Goal: Task Accomplishment & Management: Complete application form

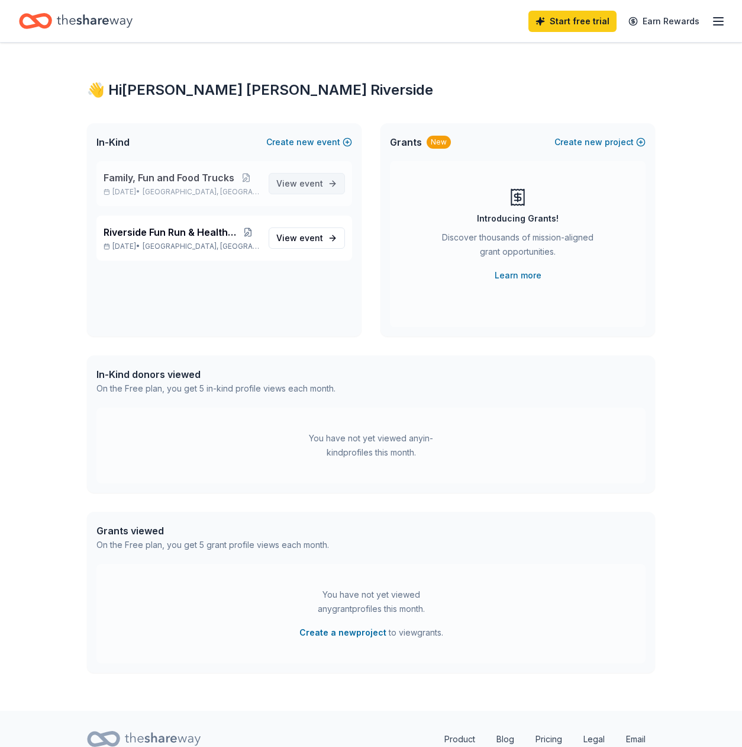
click at [295, 185] on span "View event" at bounding box center [299, 183] width 47 height 14
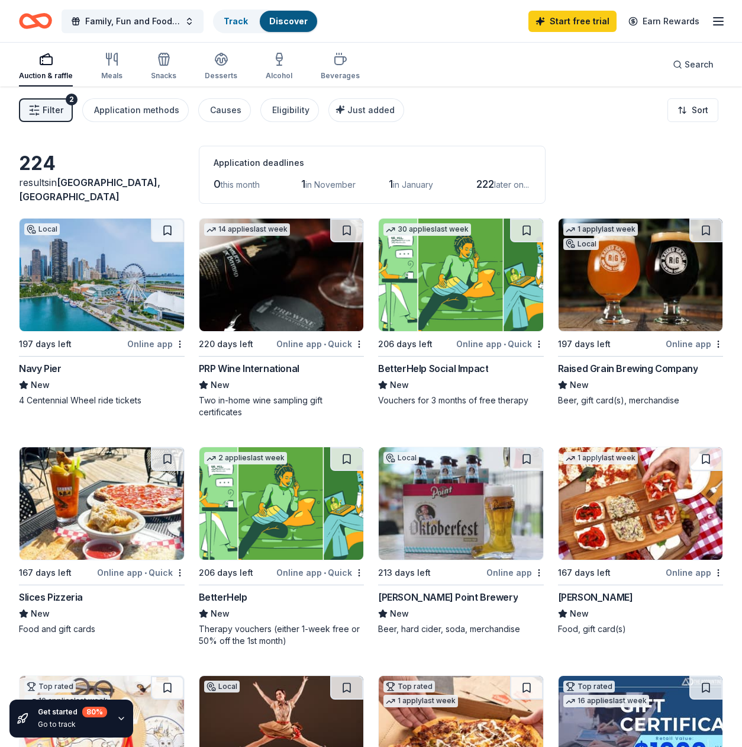
click at [627, 283] on img at bounding box center [641, 274] width 165 height 112
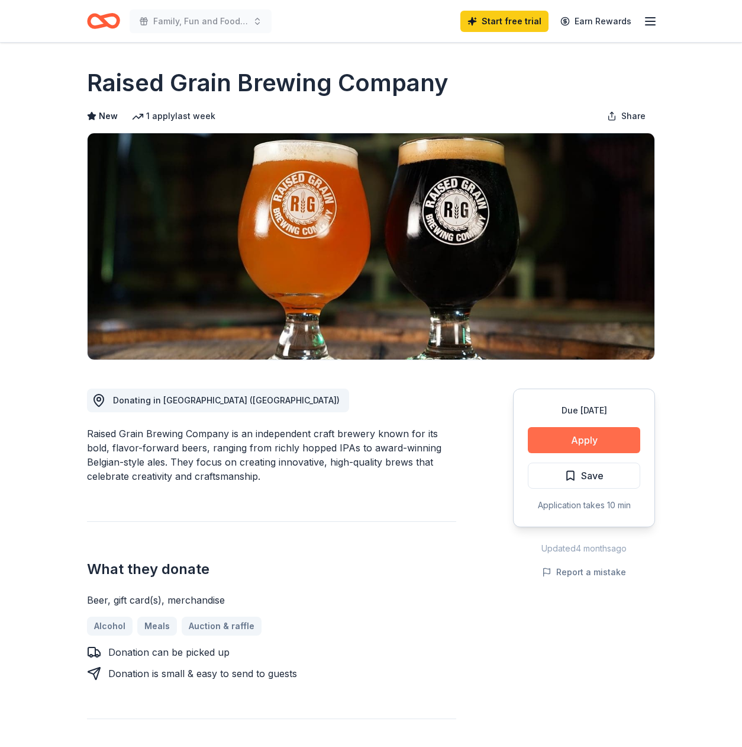
click at [593, 436] on button "Apply" at bounding box center [584, 440] width 112 height 26
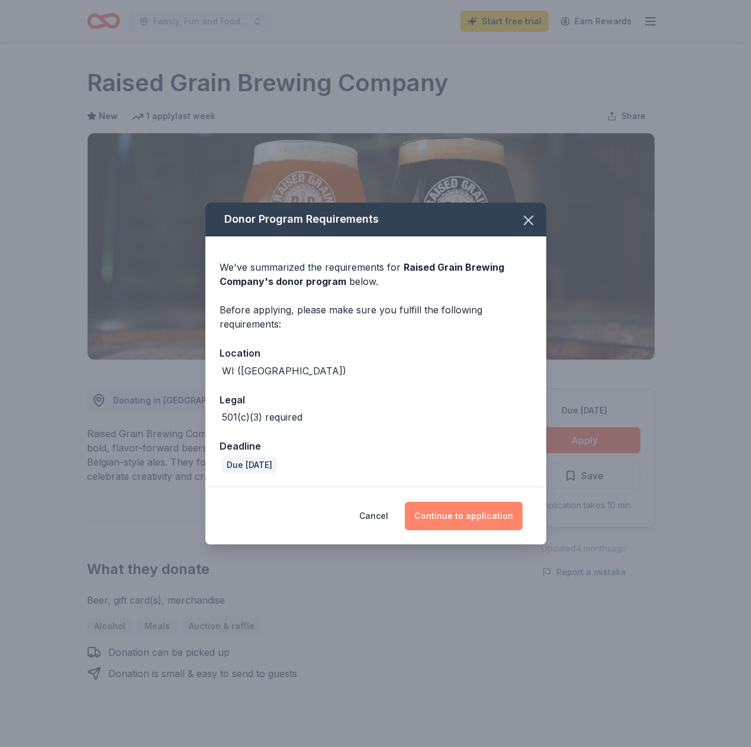
click at [478, 514] on button "Continue to application" at bounding box center [464, 515] width 118 height 28
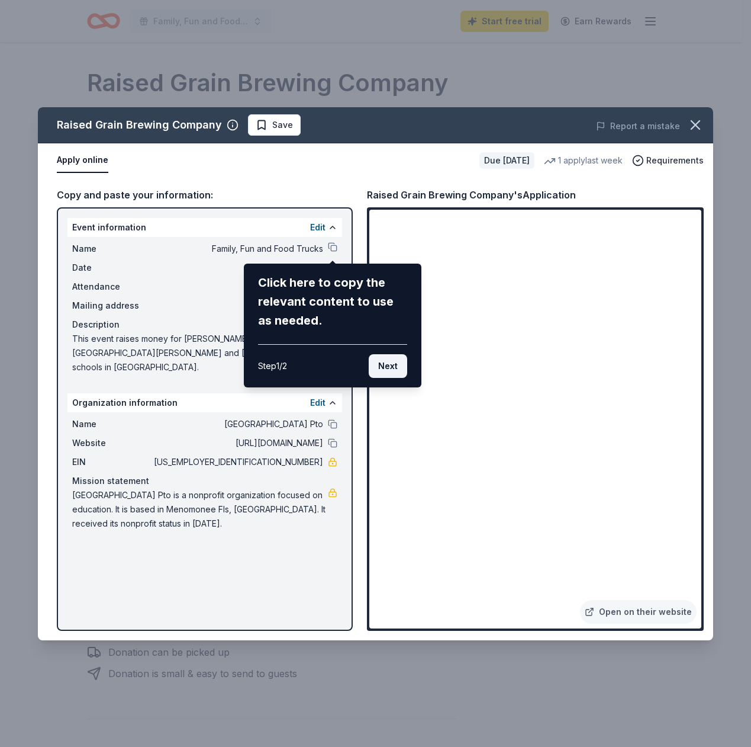
click at [382, 361] on button "Next" at bounding box center [388, 366] width 38 height 24
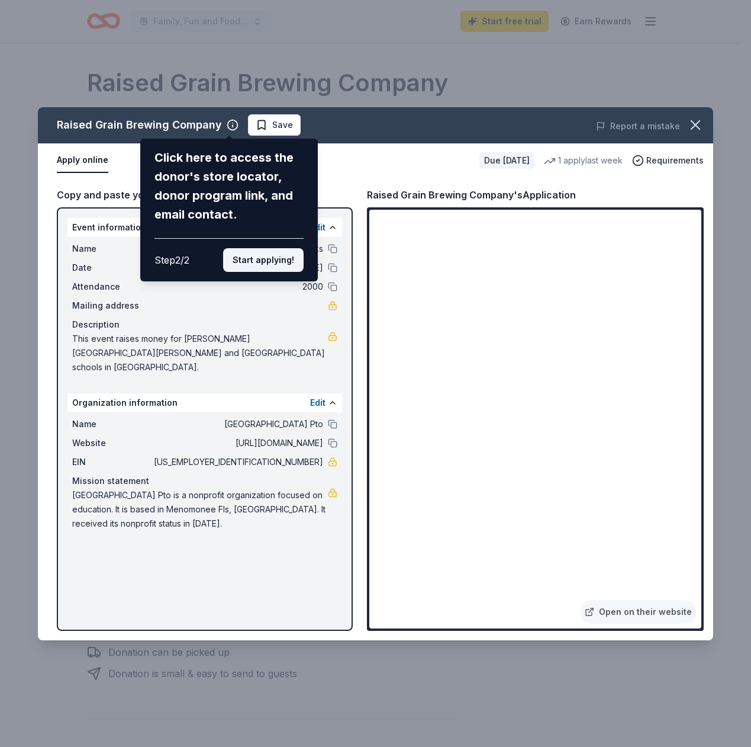
click at [271, 248] on button "Start applying!" at bounding box center [263, 260] width 81 height 24
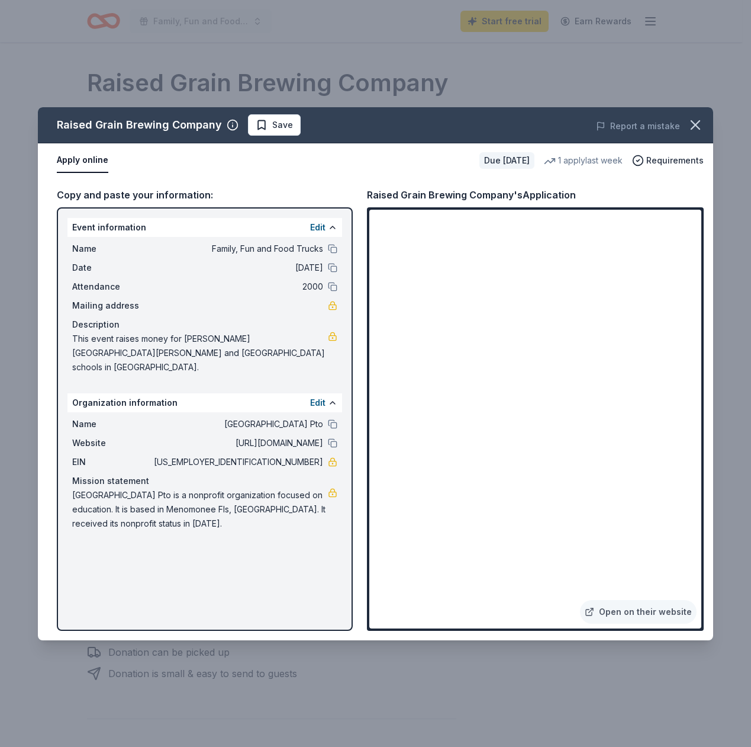
drag, startPoint x: 274, startPoint y: 447, endPoint x: 320, endPoint y: 445, distance: 46.2
click at [320, 455] on span "[US_EMPLOYER_IDENTIFICATION_NUMBER]" at bounding box center [238, 462] width 172 height 14
drag, startPoint x: 276, startPoint y: 352, endPoint x: 59, endPoint y: 347, distance: 217.9
click at [57, 348] on div "Event information Edit Name Family, Fun and Food Trucks Date [DATE] Attendance …" at bounding box center [205, 418] width 296 height 423
drag, startPoint x: 73, startPoint y: 337, endPoint x: 260, endPoint y: 359, distance: 188.4
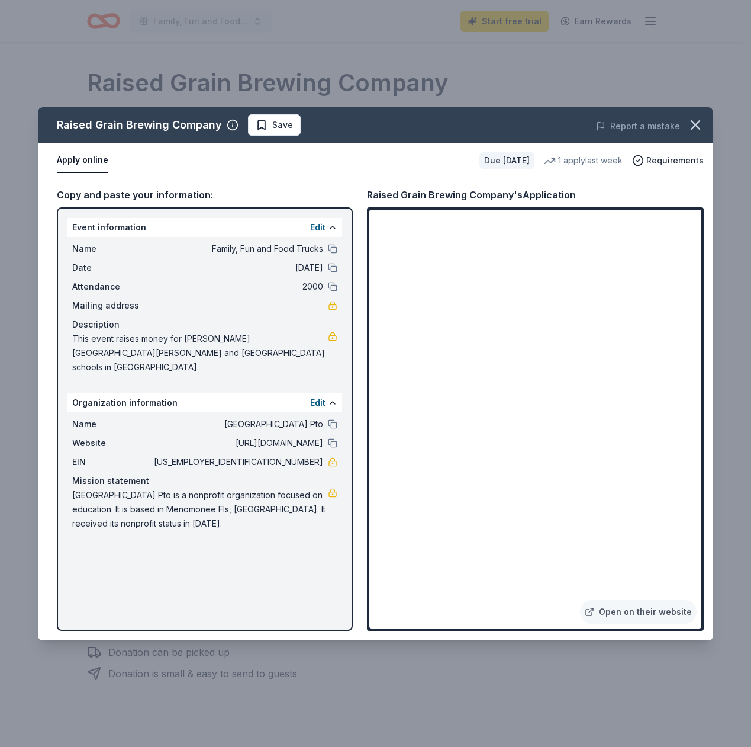
click at [260, 359] on span "This event raises money for [PERSON_NAME][GEOGRAPHIC_DATA][PERSON_NAME] and [GE…" at bounding box center [200, 353] width 256 height 43
click at [86, 159] on button "Apply online" at bounding box center [83, 160] width 52 height 25
click at [284, 127] on span "Save" at bounding box center [282, 125] width 21 height 14
click at [700, 121] on icon "button" at bounding box center [696, 125] width 8 height 8
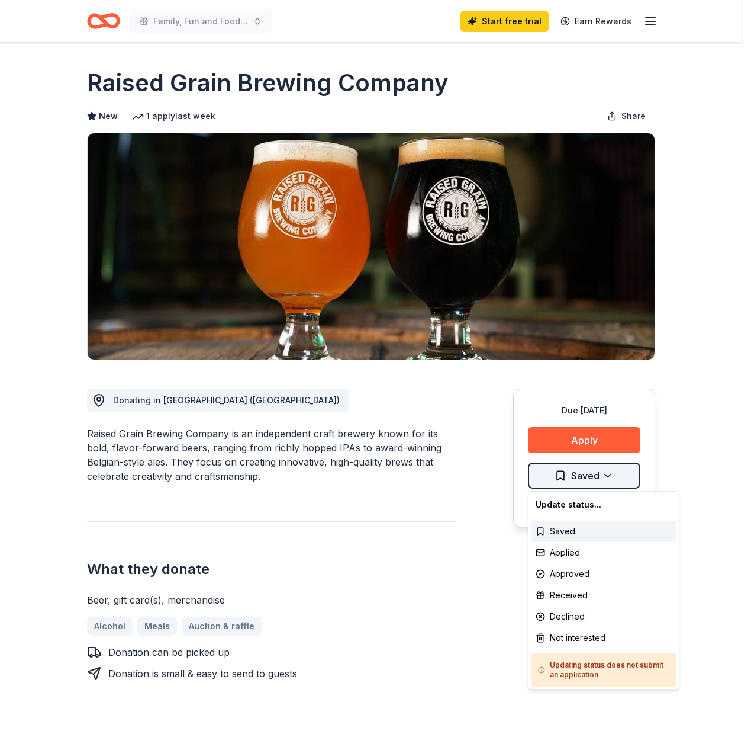
click at [623, 473] on html "Family, Fun and Food Trucks Start free trial Earn Rewards Due [DATE] Share Rais…" at bounding box center [375, 373] width 751 height 747
click at [577, 550] on div "Applied" at bounding box center [604, 552] width 146 height 21
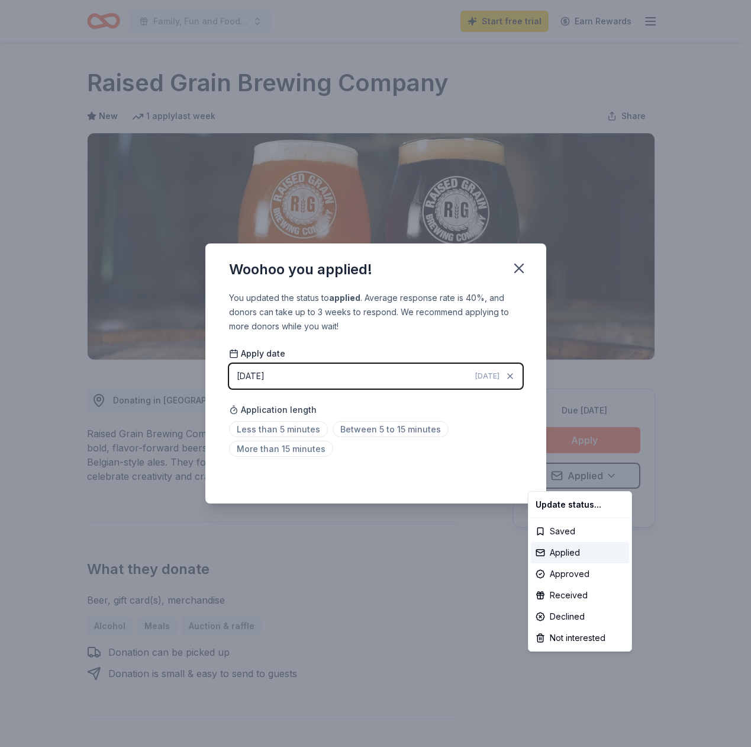
click at [488, 375] on html "Family, Fun and Food Trucks Start free trial Earn Rewards Due [DATE] Share Rais…" at bounding box center [375, 373] width 751 height 747
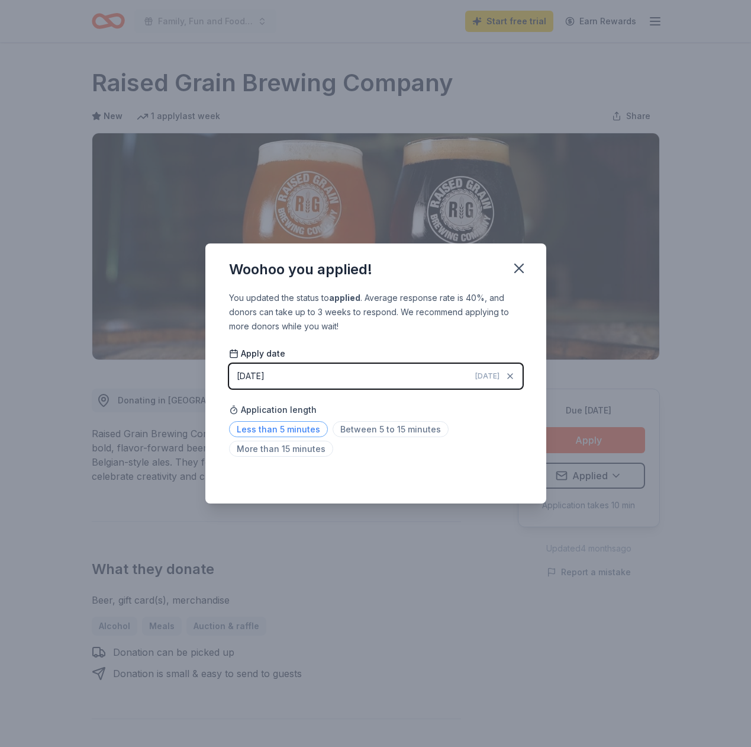
click at [271, 432] on span "Less than 5 minutes" at bounding box center [278, 429] width 99 height 16
click at [523, 268] on icon "button" at bounding box center [519, 268] width 17 height 17
